Goal: Information Seeking & Learning: Learn about a topic

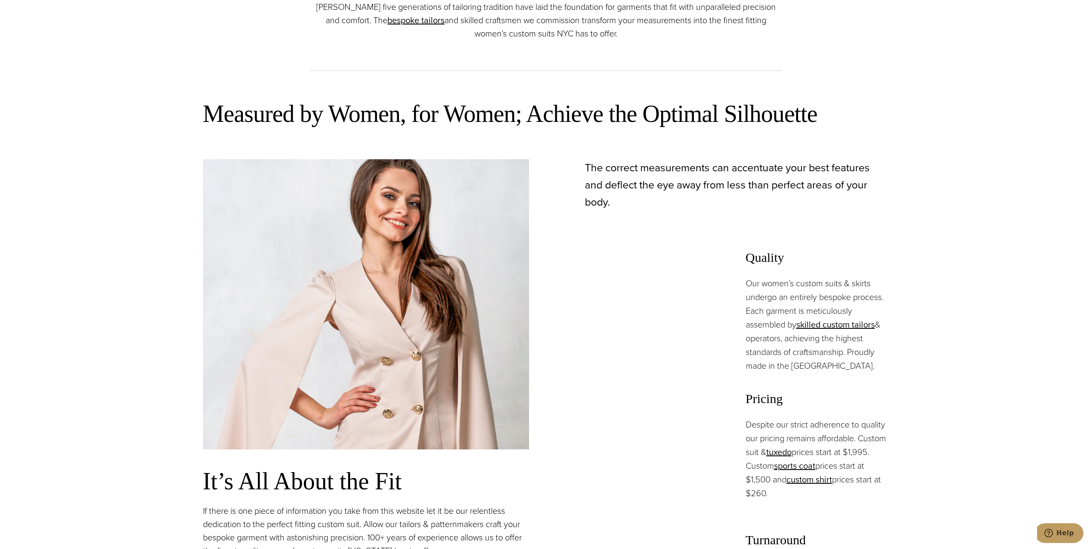
scroll to position [715, 0]
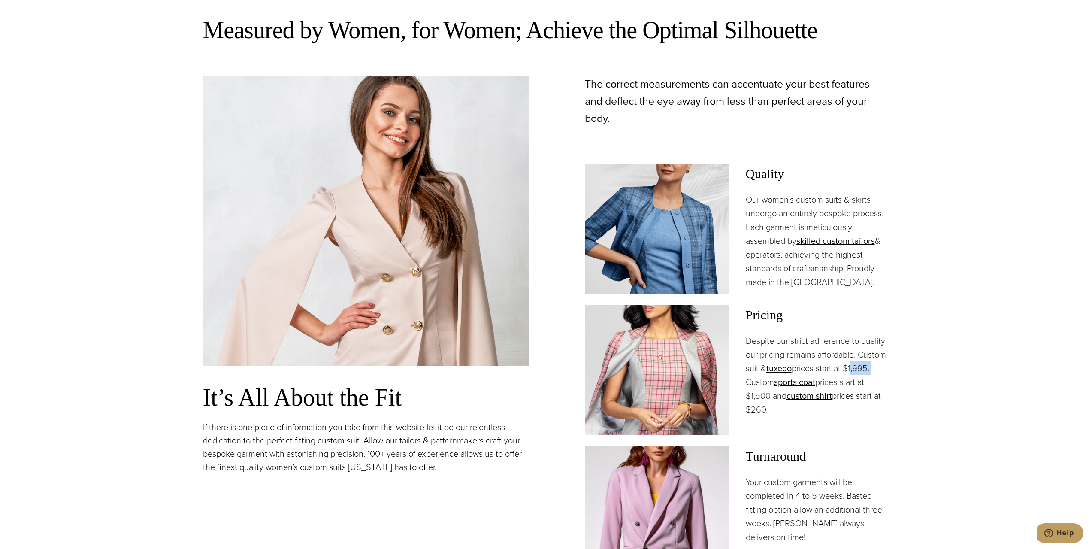
drag, startPoint x: 852, startPoint y: 348, endPoint x: 892, endPoint y: 346, distance: 40.3
click at [892, 346] on section "Measured by Women, for Women; Achieve the Optimal Silhouette It’s All About the…" at bounding box center [546, 337] width 1092 height 678
click at [892, 342] on section "Measured by Women, for Women; Achieve the Optimal Silhouette It’s All About the…" at bounding box center [546, 337] width 1092 height 678
drag, startPoint x: 846, startPoint y: 344, endPoint x: 914, endPoint y: 347, distance: 68.7
click at [914, 347] on section "Measured by Women, for Women; Achieve the Optimal Silhouette It’s All About the…" at bounding box center [546, 337] width 1092 height 678
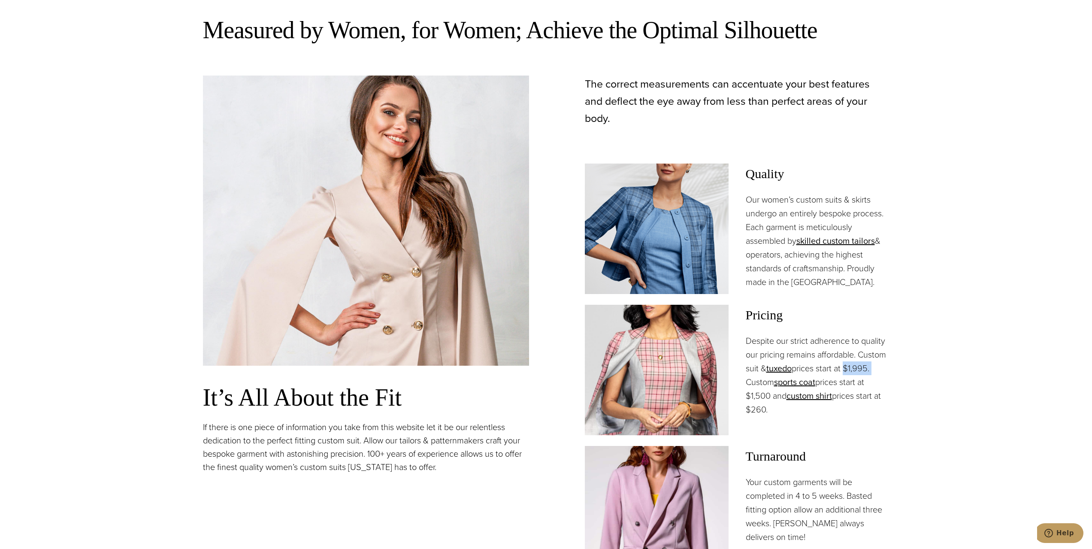
click at [914, 347] on section "Measured by Women, for Women; Achieve the Optimal Silhouette It’s All About the…" at bounding box center [546, 337] width 1092 height 678
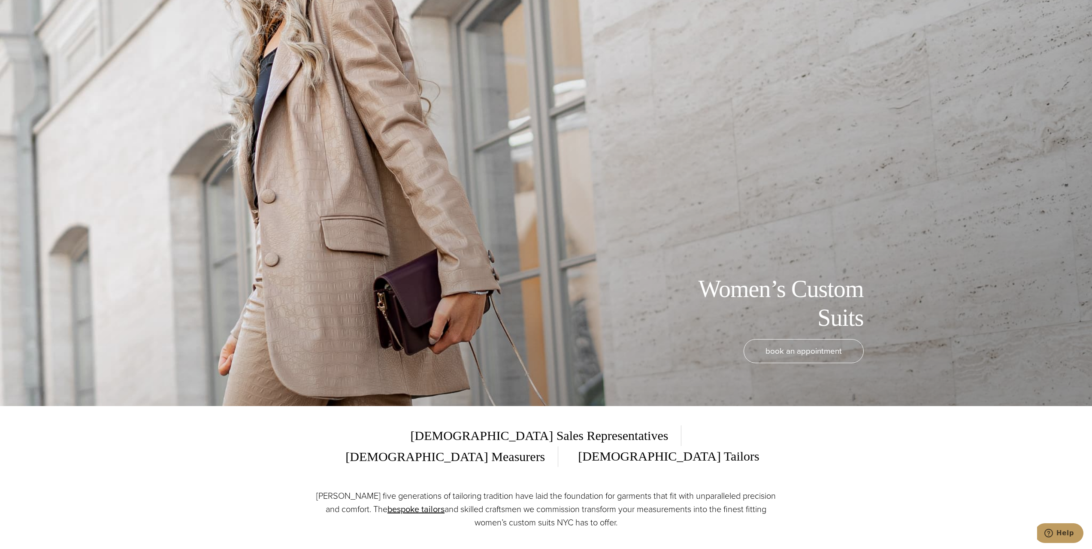
scroll to position [0, 0]
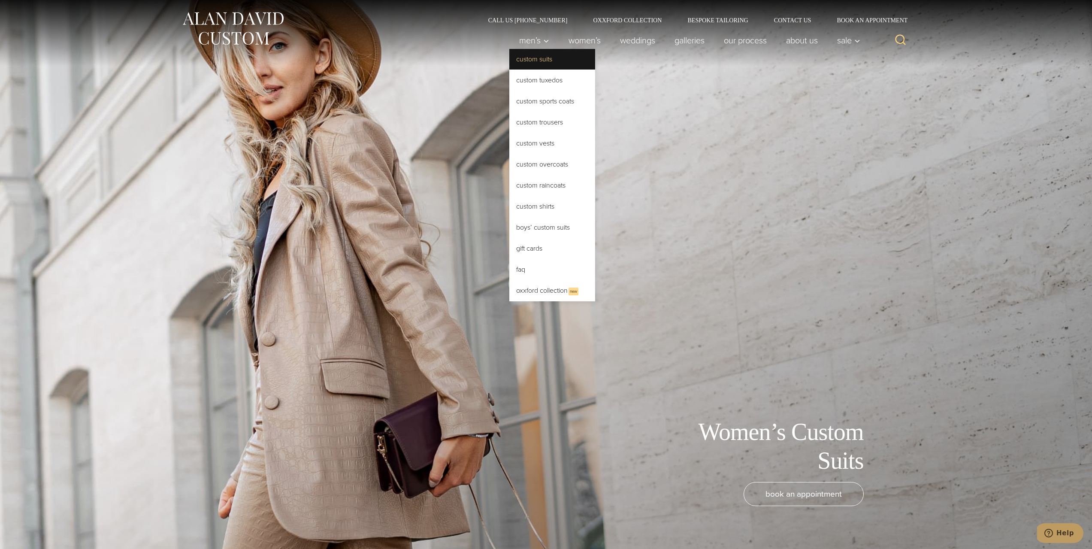
click at [541, 67] on link "Custom Suits" at bounding box center [552, 59] width 86 height 21
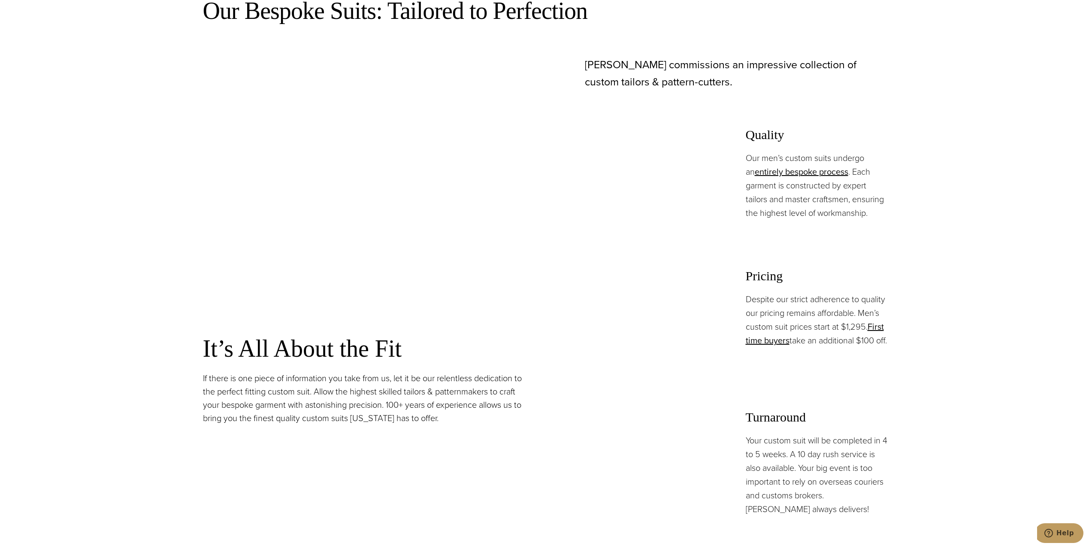
scroll to position [786, 0]
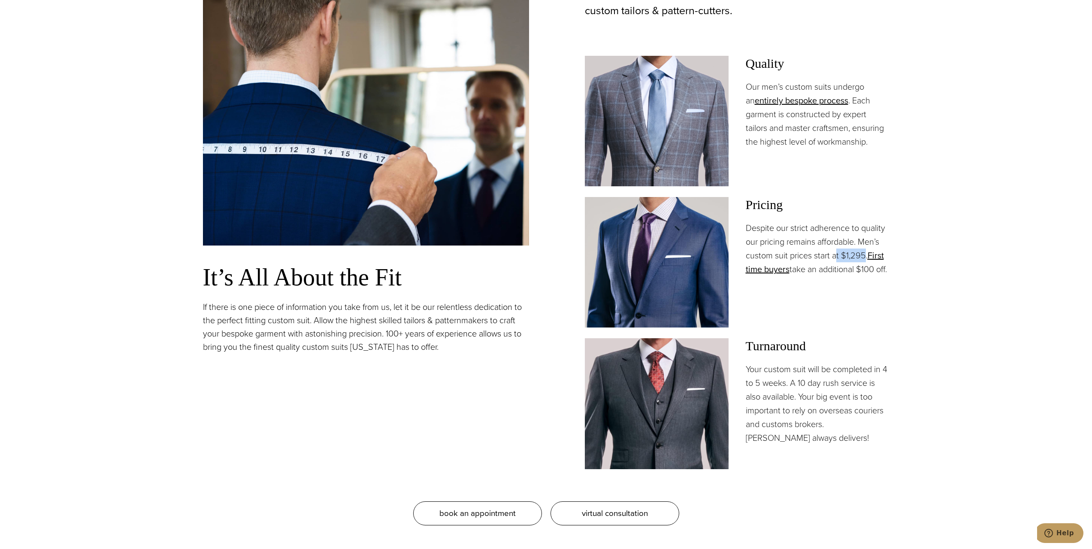
drag, startPoint x: 837, startPoint y: 256, endPoint x: 865, endPoint y: 258, distance: 28.0
click at [865, 258] on p "Despite our strict adherence to quality our pricing remains affordable. Men’s c…" at bounding box center [818, 248] width 144 height 55
click at [856, 256] on p "Despite our strict adherence to quality our pricing remains affordable. Men’s c…" at bounding box center [818, 248] width 144 height 55
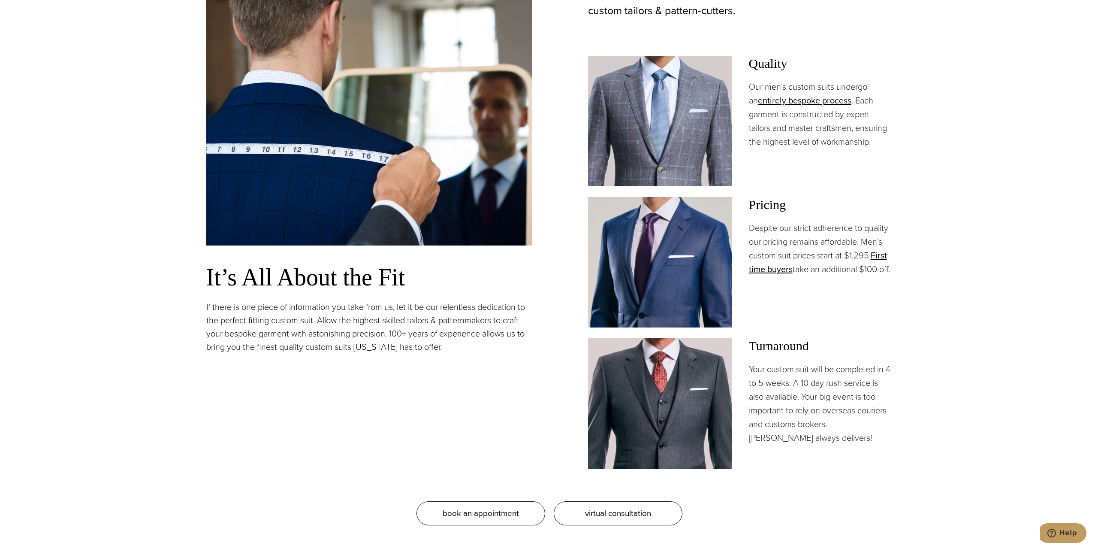
scroll to position [0, 0]
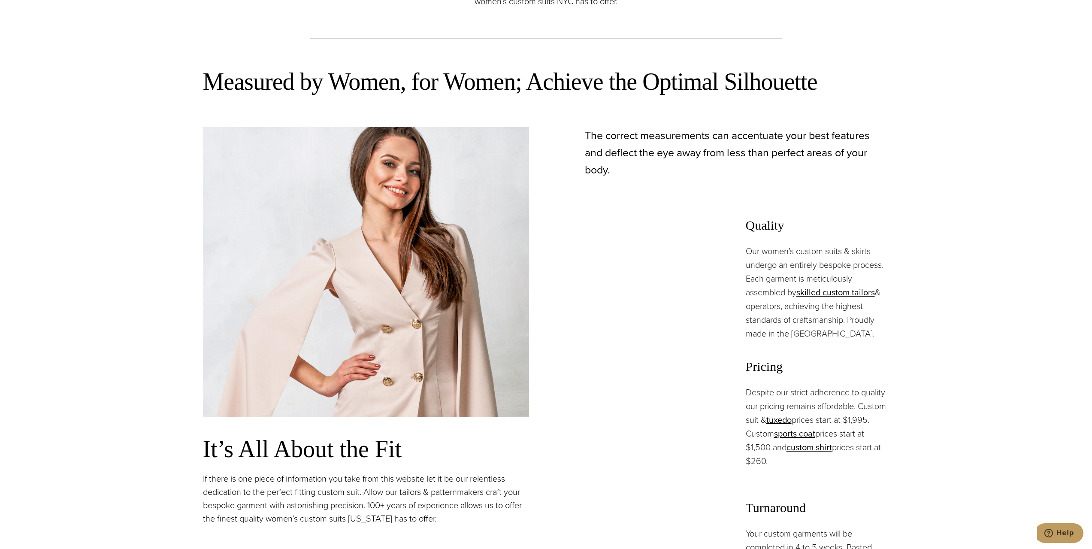
scroll to position [715, 0]
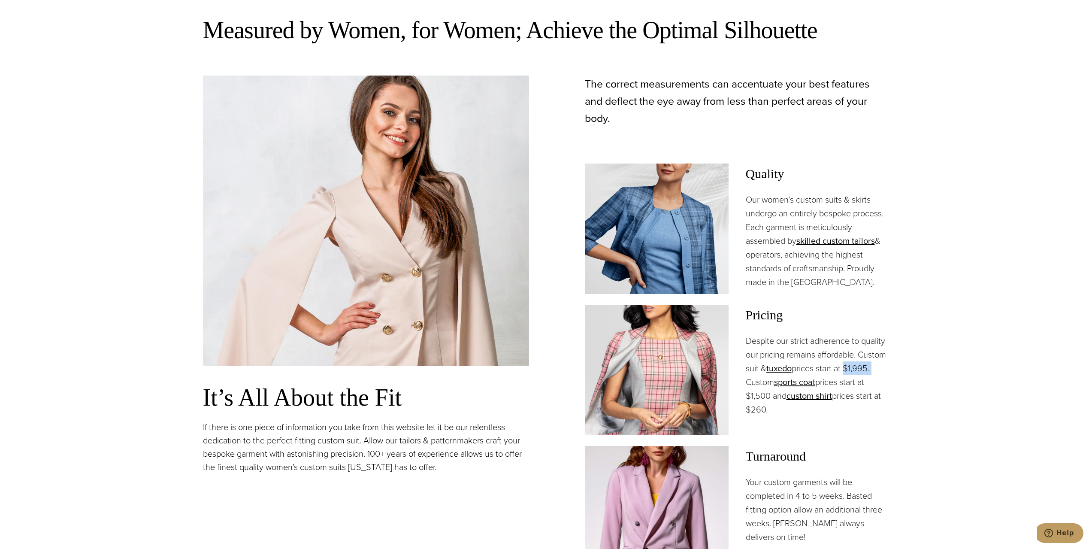
drag, startPoint x: 845, startPoint y: 346, endPoint x: 875, endPoint y: 344, distance: 29.7
click at [875, 344] on p "Despite our strict adherence to quality our pricing remains affordable. Custom …" at bounding box center [818, 375] width 144 height 82
click at [893, 356] on section "Measured by Women, for Women; Achieve the Optimal Silhouette It’s All About the…" at bounding box center [546, 337] width 1092 height 678
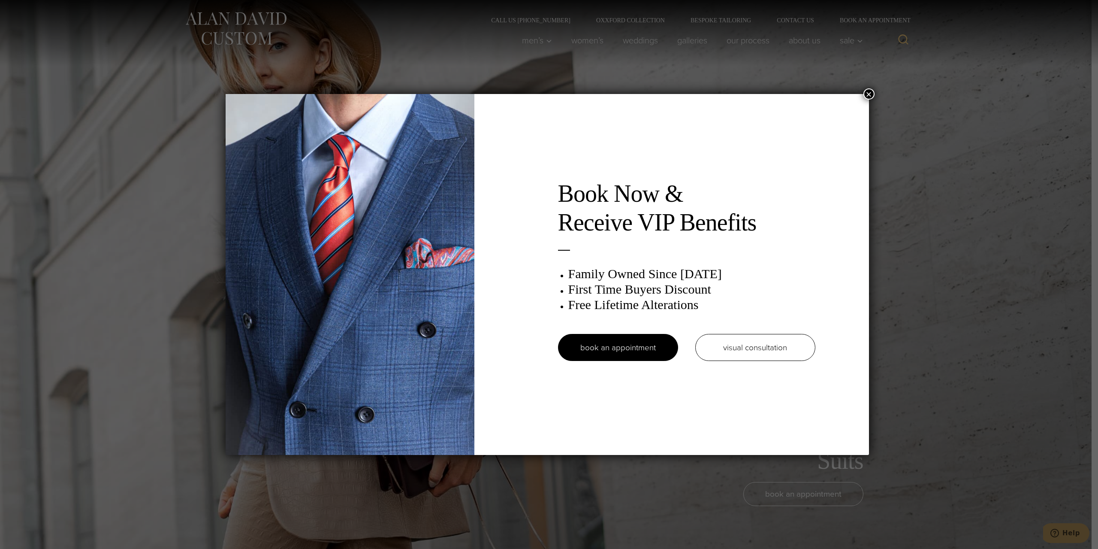
click at [869, 94] on button "×" at bounding box center [869, 93] width 11 height 11
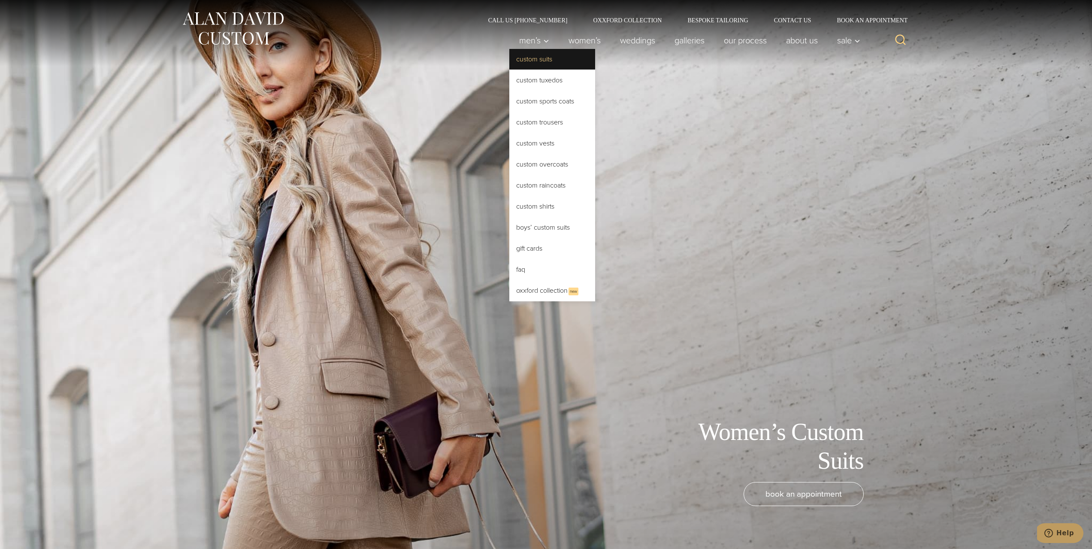
click at [523, 62] on link "Custom Suits" at bounding box center [552, 59] width 86 height 21
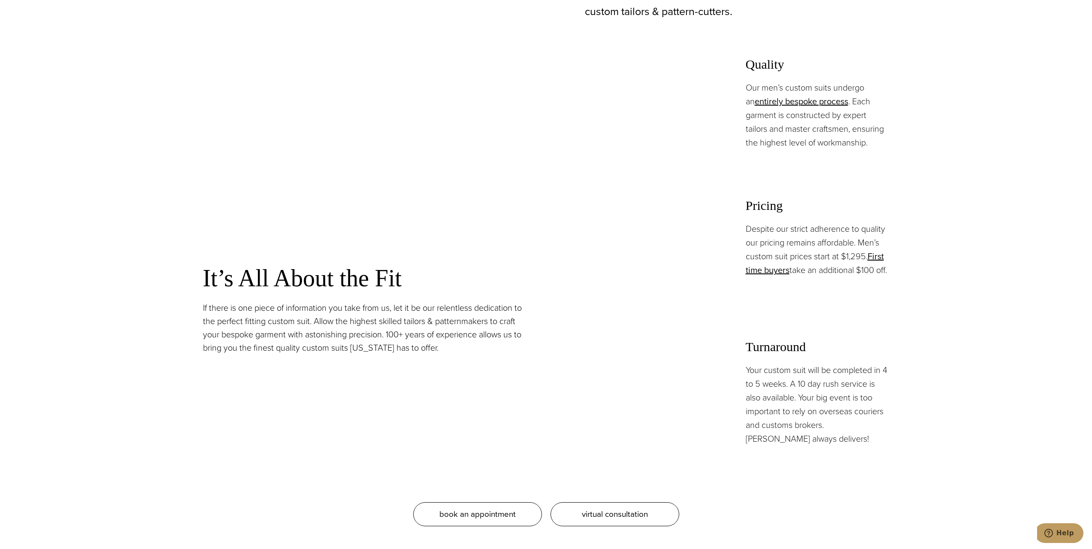
scroll to position [786, 0]
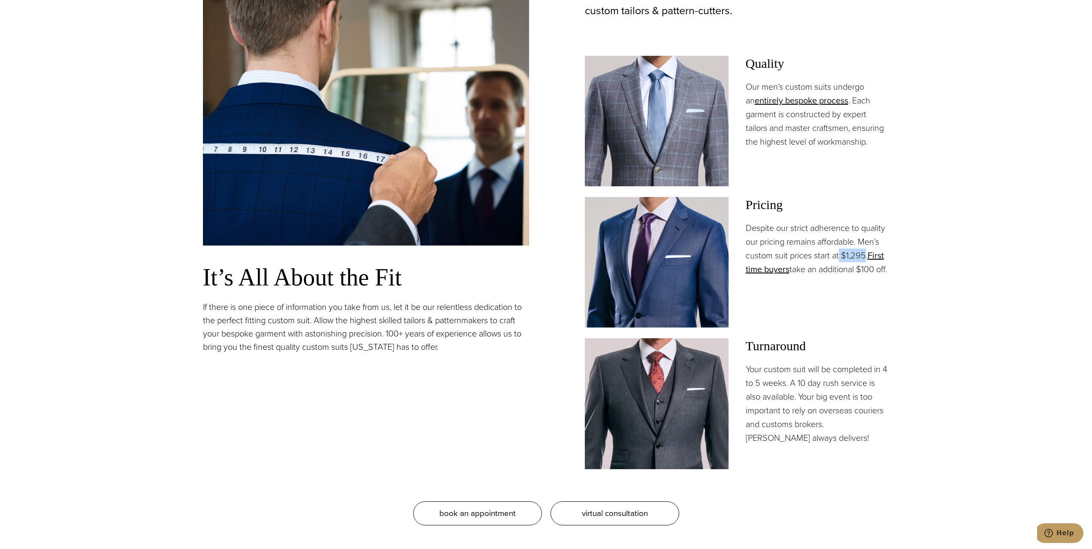
drag, startPoint x: 840, startPoint y: 255, endPoint x: 866, endPoint y: 256, distance: 26.2
click at [866, 256] on p "Despite our strict adherence to quality our pricing remains affordable. Men’s c…" at bounding box center [818, 248] width 144 height 55
click at [940, 272] on section "Our Bespoke Suits: Tailored to Perfection It’s All About the Fit If there is on…" at bounding box center [546, 237] width 1092 height 661
click at [970, 195] on section "Our Bespoke Suits: Tailored to Perfection It’s All About the Fit If there is on…" at bounding box center [546, 237] width 1092 height 661
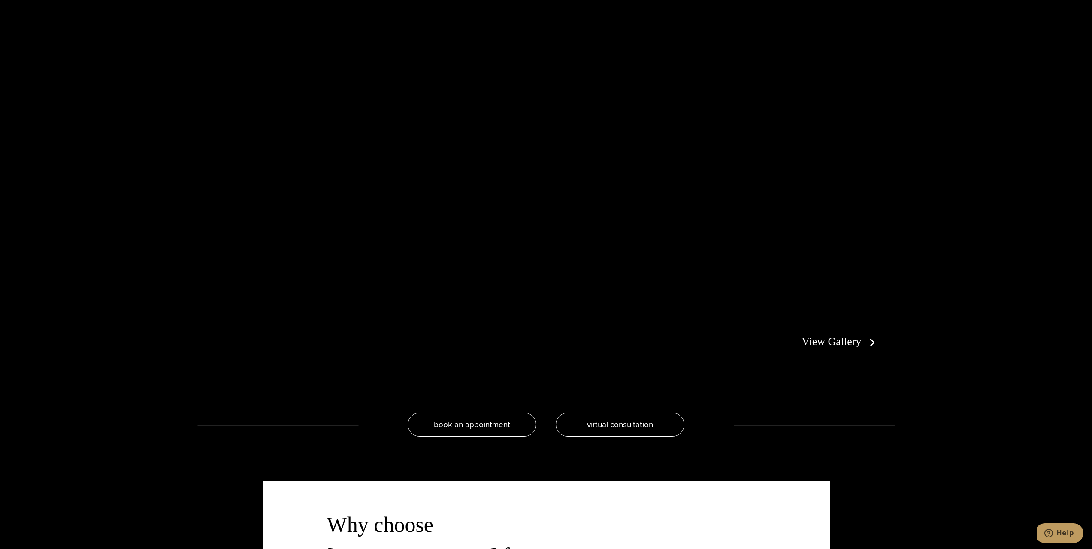
scroll to position [1931, 0]
